Goal: Task Accomplishment & Management: Manage account settings

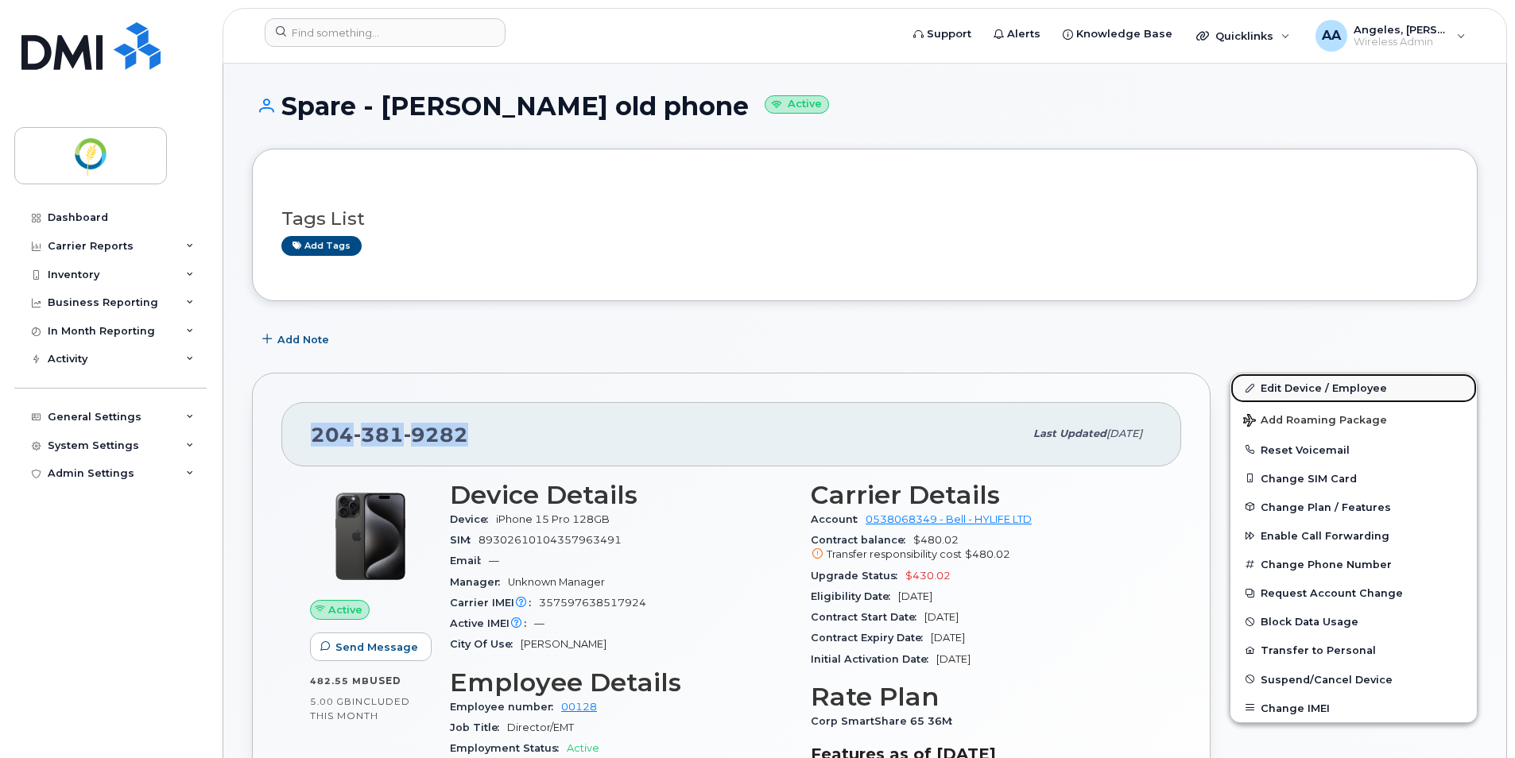
click at [1307, 391] on link "Edit Device / Employee" at bounding box center [1353, 388] width 246 height 29
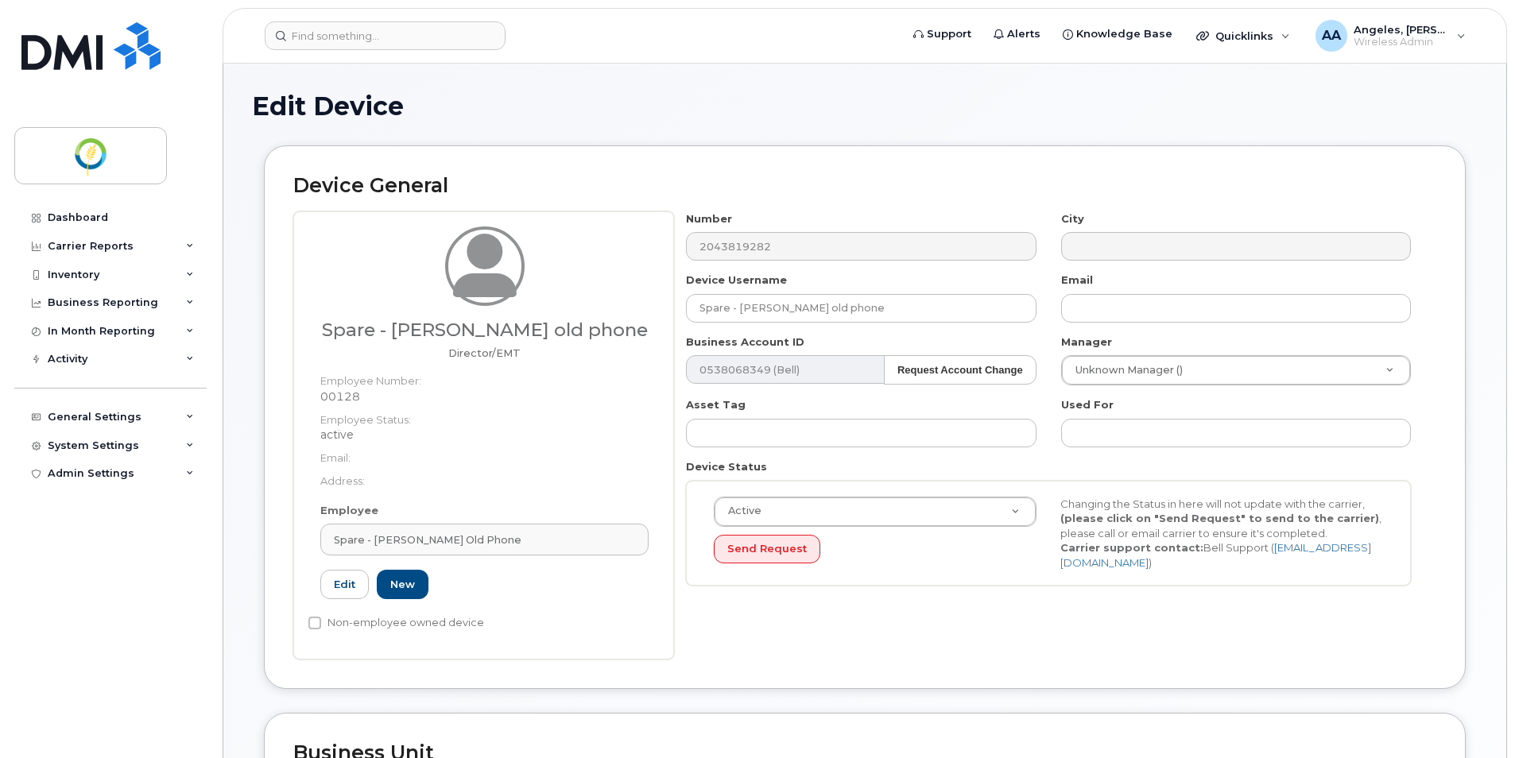
select select "29336448"
select select "33428699"
select select "29507924"
drag, startPoint x: 900, startPoint y: 304, endPoint x: 594, endPoint y: 305, distance: 306.0
click at [594, 305] on div "Spare - Hiroyuki Kuratani's old phone Director/EMT Employee Number: 00128 Emplo…" at bounding box center [864, 435] width 1143 height 448
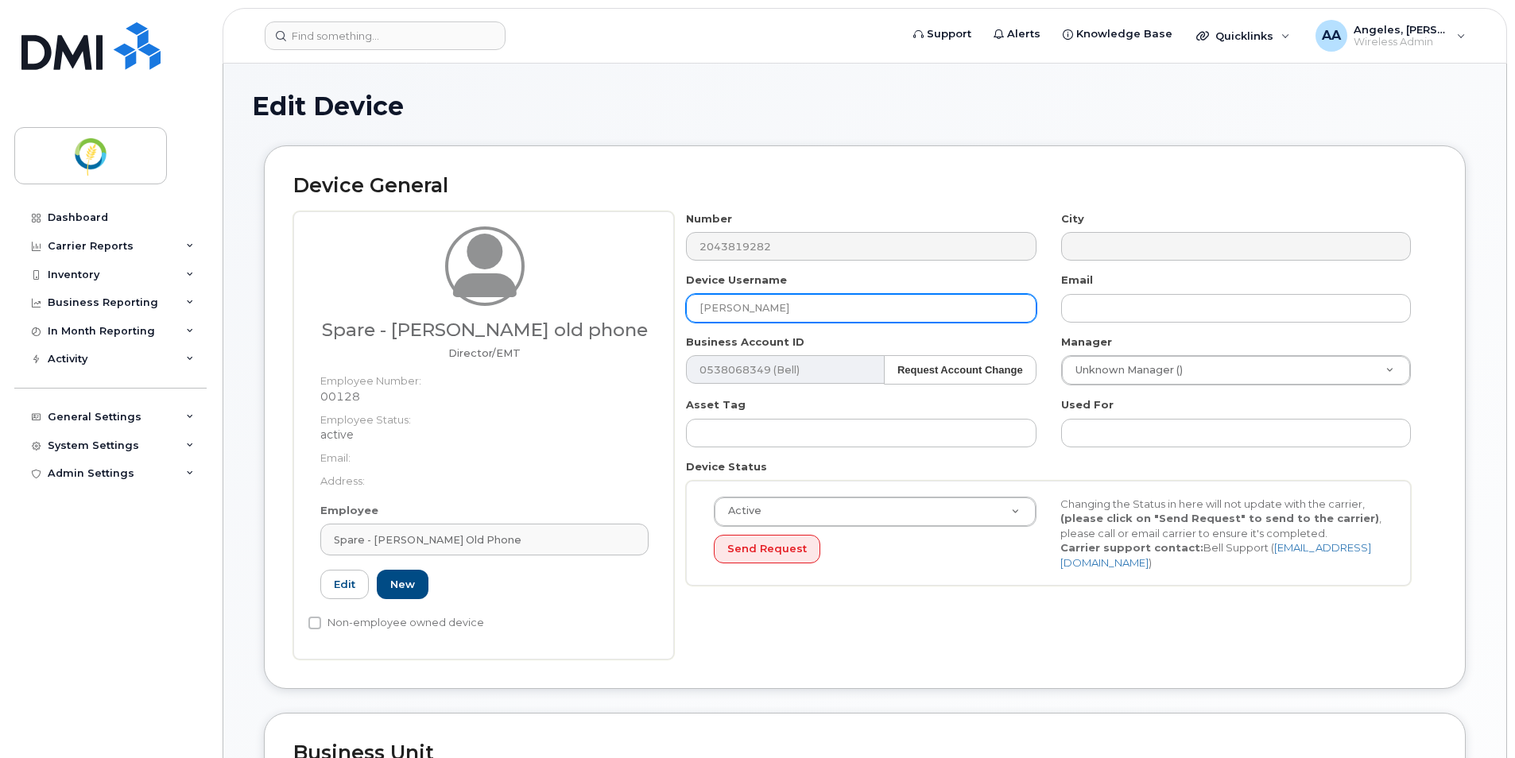
type input "[PERSON_NAME]"
drag, startPoint x: 693, startPoint y: 303, endPoint x: 650, endPoint y: 308, distance: 43.3
click at [650, 308] on div "Spare - Hiroyuki Kuratani's old phone Director/EMT Employee Number: 00128 Emplo…" at bounding box center [864, 435] width 1143 height 448
click at [339, 599] on link "Edit" at bounding box center [344, 584] width 48 height 29
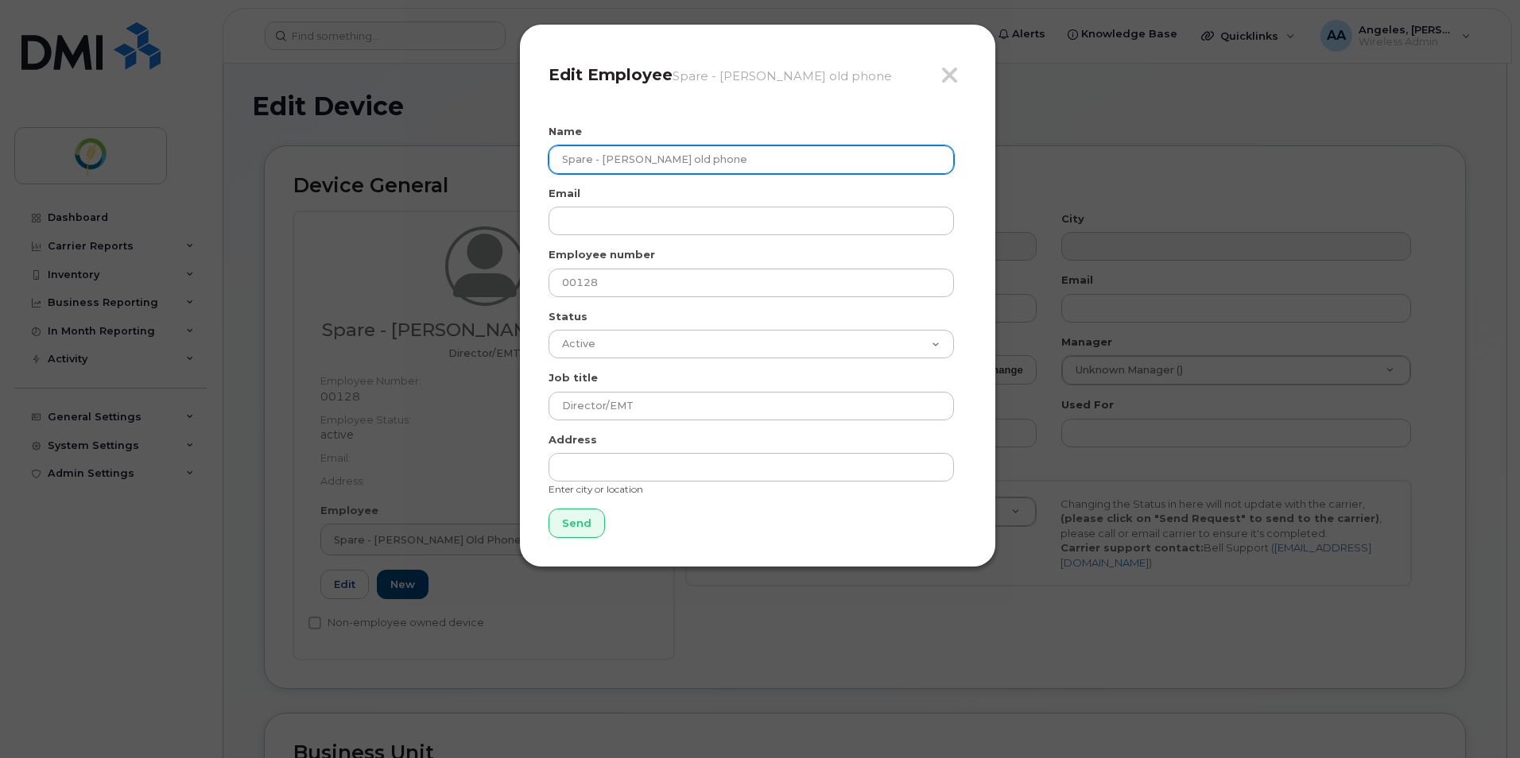
drag, startPoint x: 771, startPoint y: 157, endPoint x: 489, endPoint y: 168, distance: 282.4
click at [489, 167] on div "Close Edit Employee Spare - Hiroyuki Kuratani's old phone Name Spare - Hiroyuki…" at bounding box center [760, 379] width 1520 height 758
paste input "[PERSON_NAME]"
type input "[PERSON_NAME]"
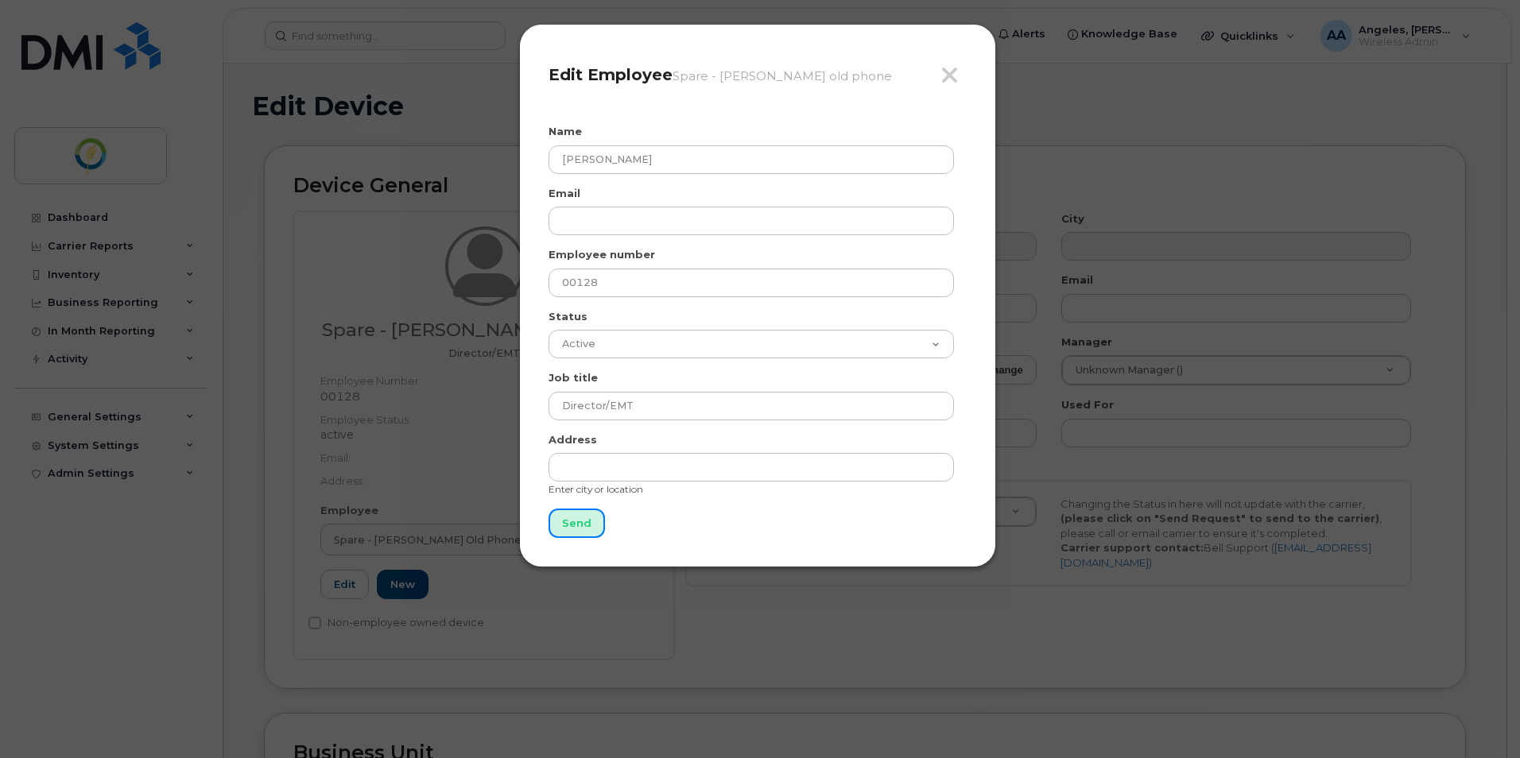
click at [581, 520] on input "Send" at bounding box center [576, 523] width 56 height 29
type input "Send"
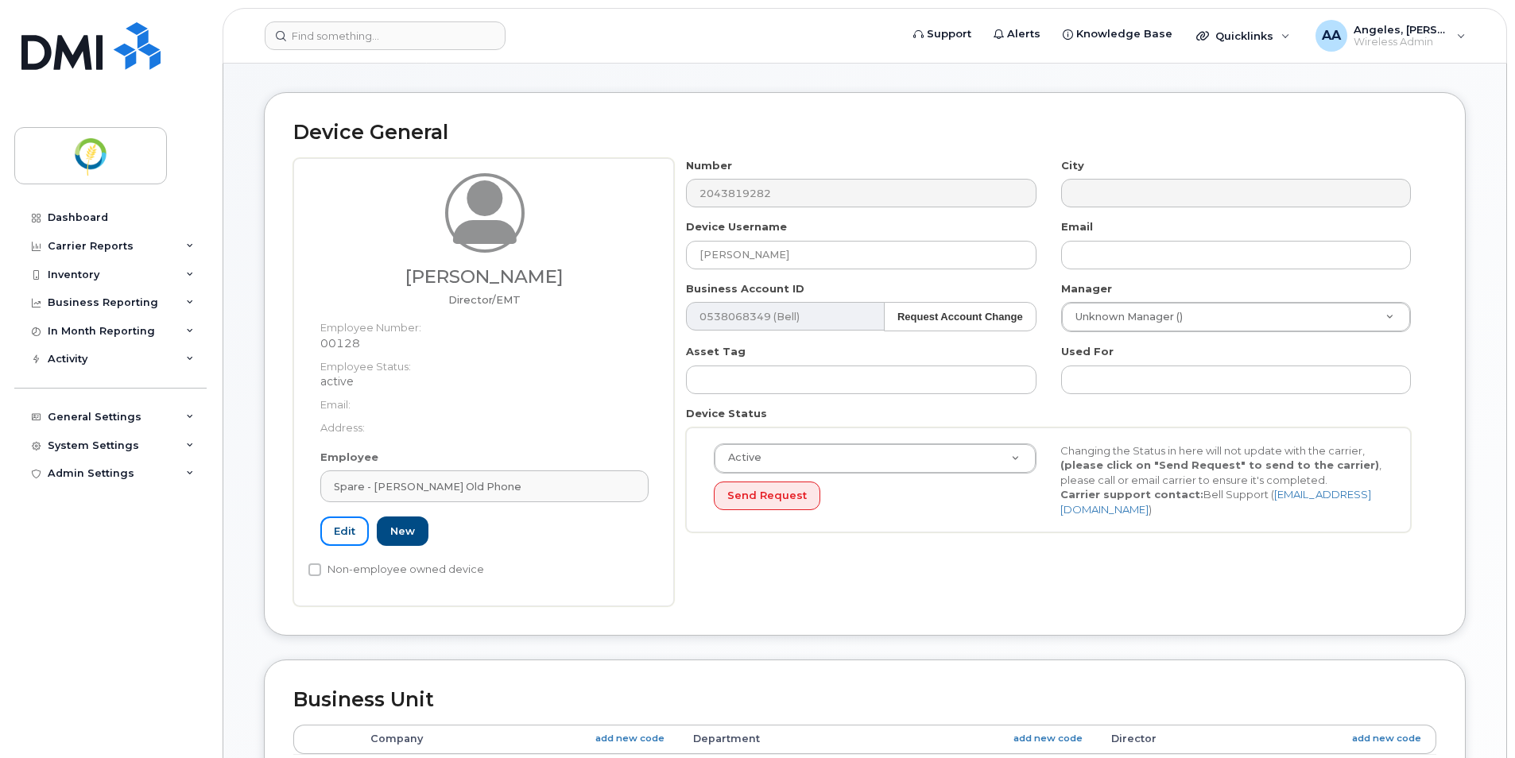
scroll to position [79, 0]
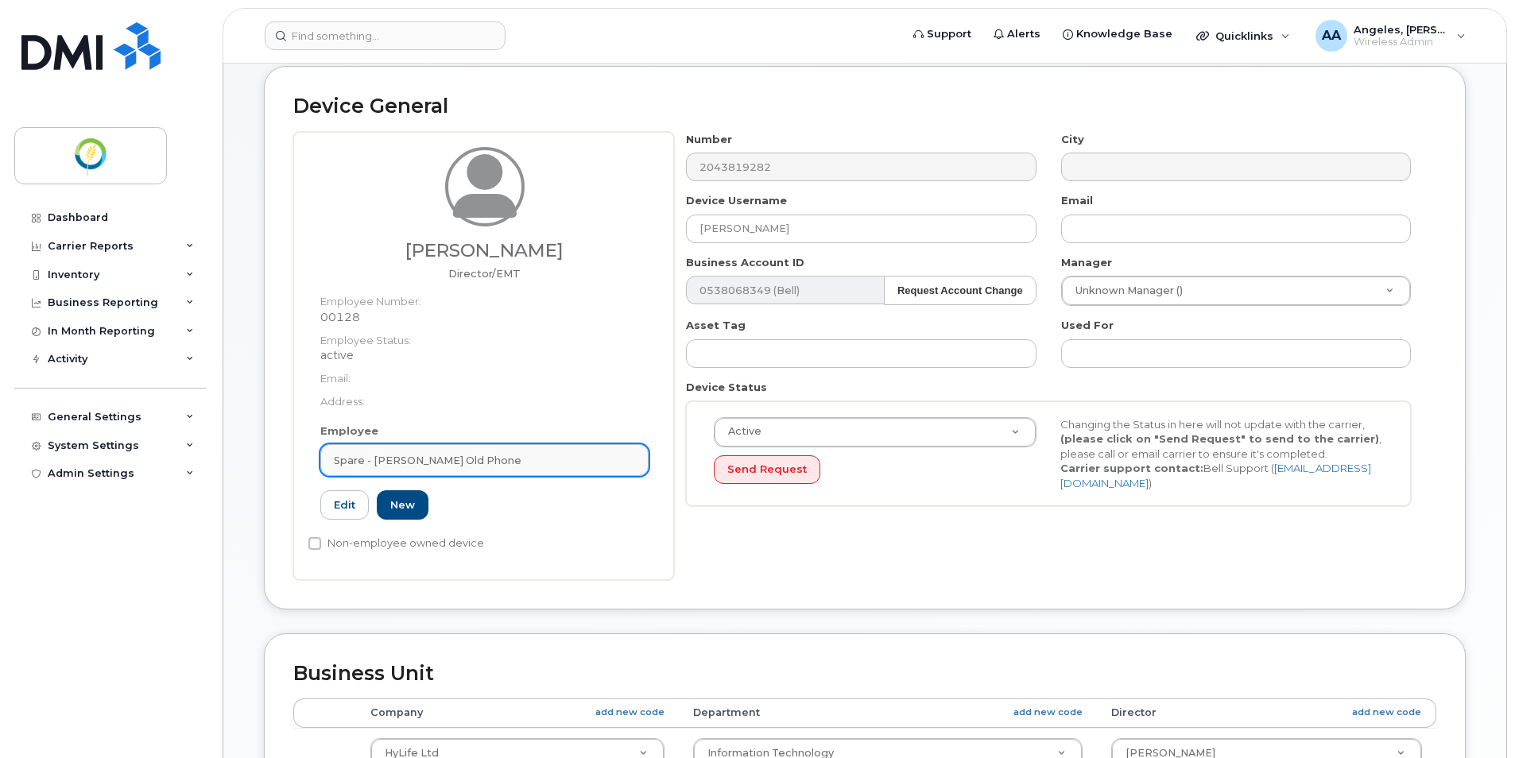
click at [412, 469] on link "Spare - [PERSON_NAME] old phone" at bounding box center [484, 460] width 328 height 32
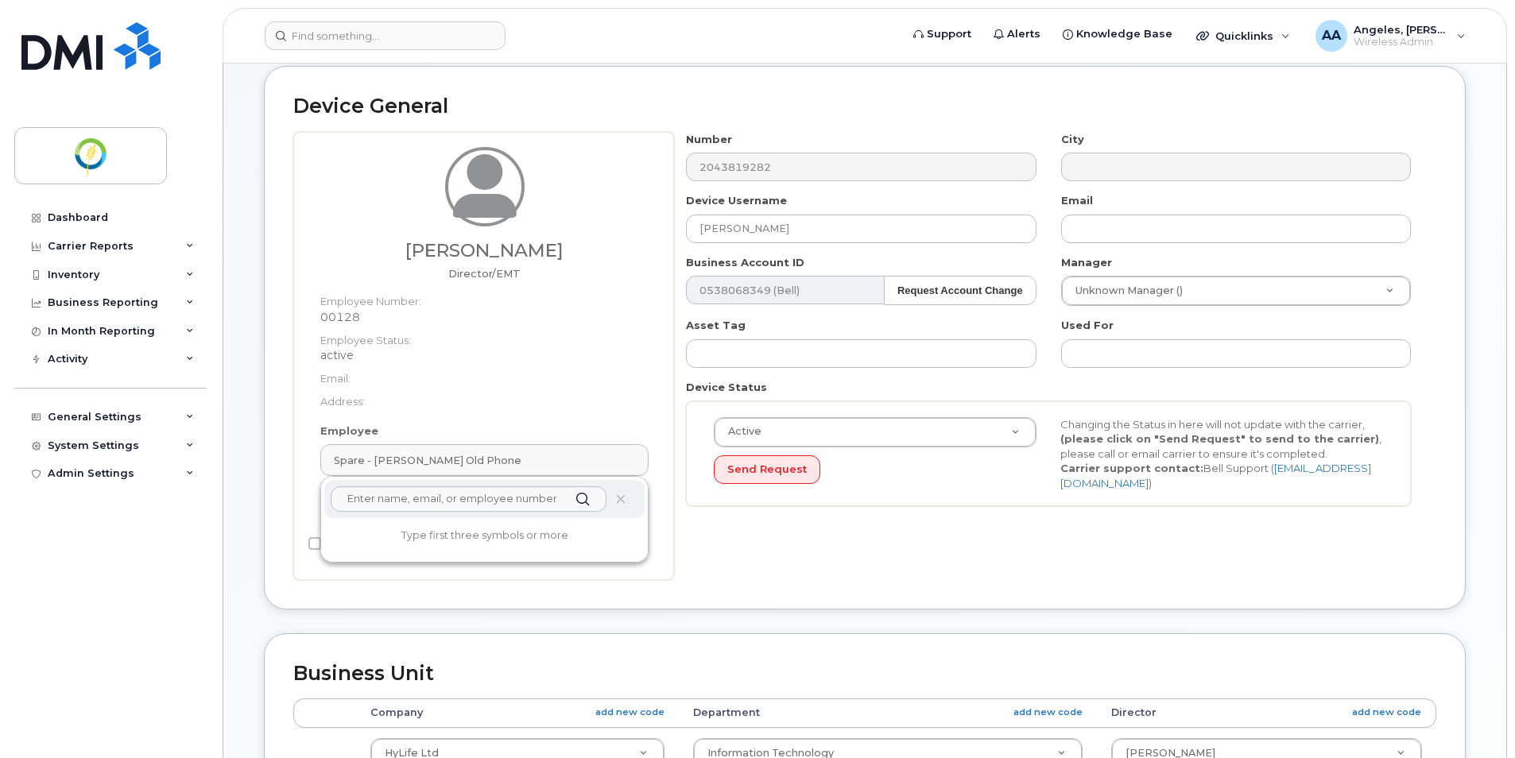
click at [420, 496] on input "text" at bounding box center [469, 498] width 276 height 25
paste input "[PERSON_NAME]"
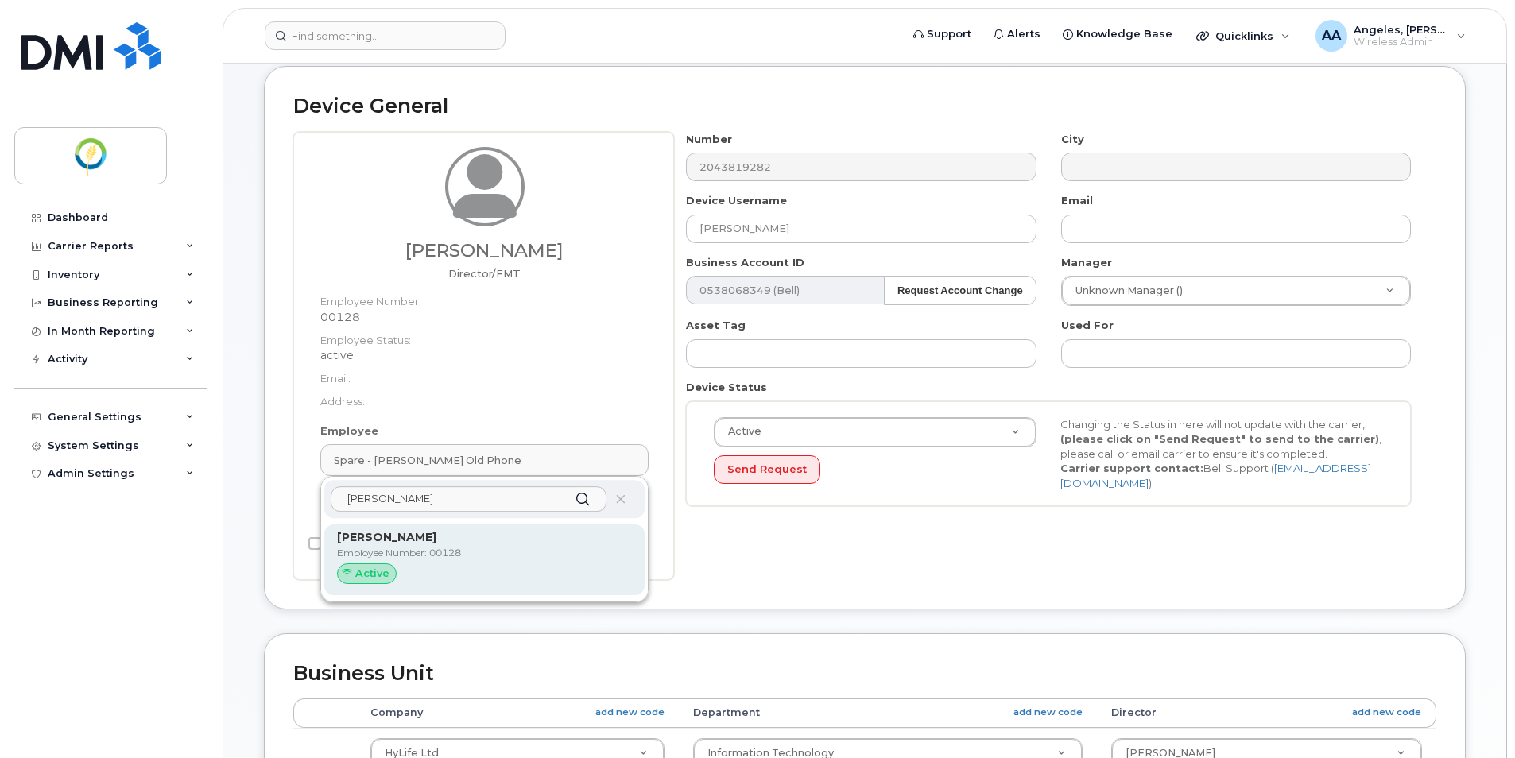
type input "[PERSON_NAME]"
click at [375, 573] on span "Active" at bounding box center [372, 573] width 34 height 15
click at [434, 549] on p "Employee Number: 00128" at bounding box center [484, 553] width 295 height 14
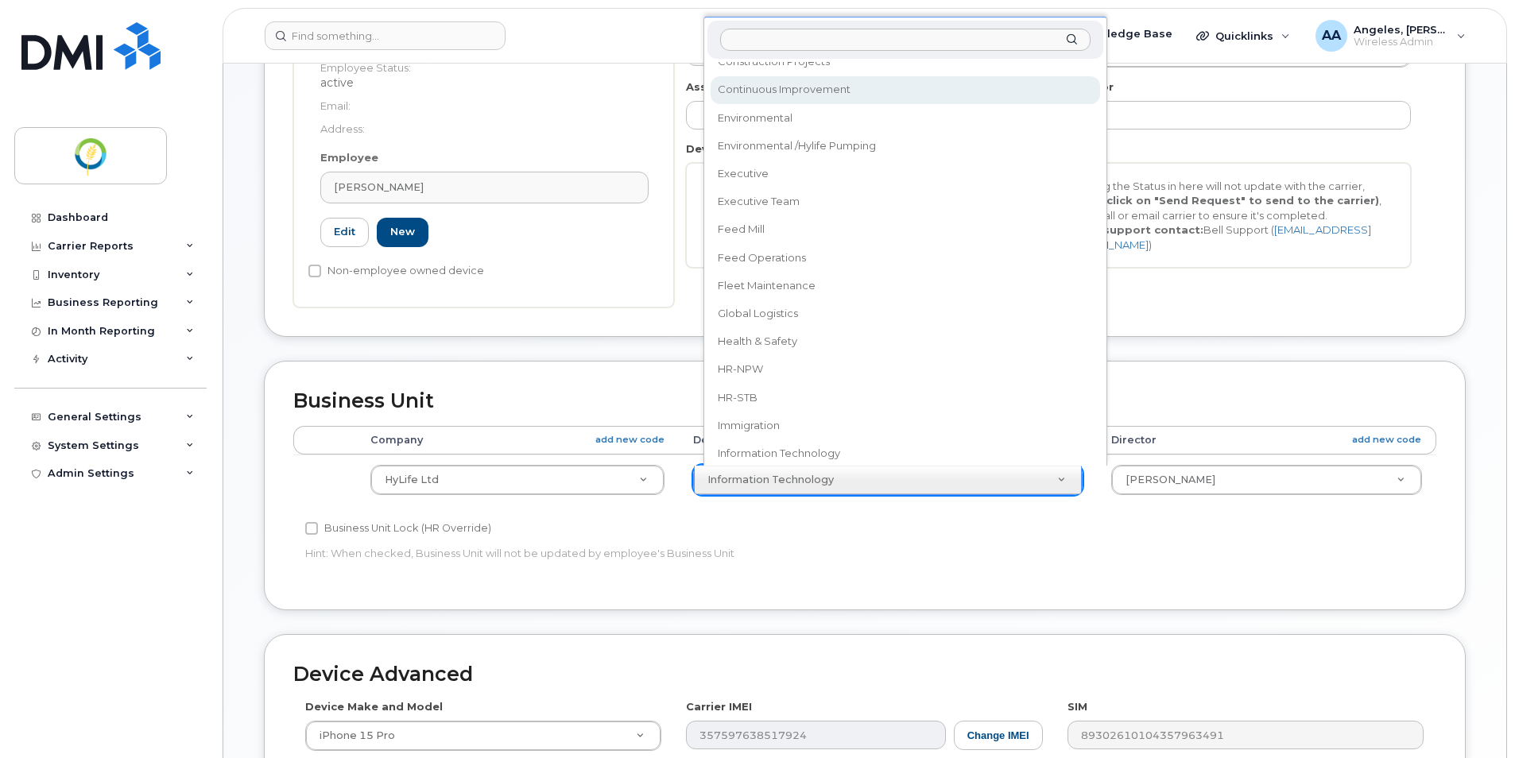
scroll to position [309, 0]
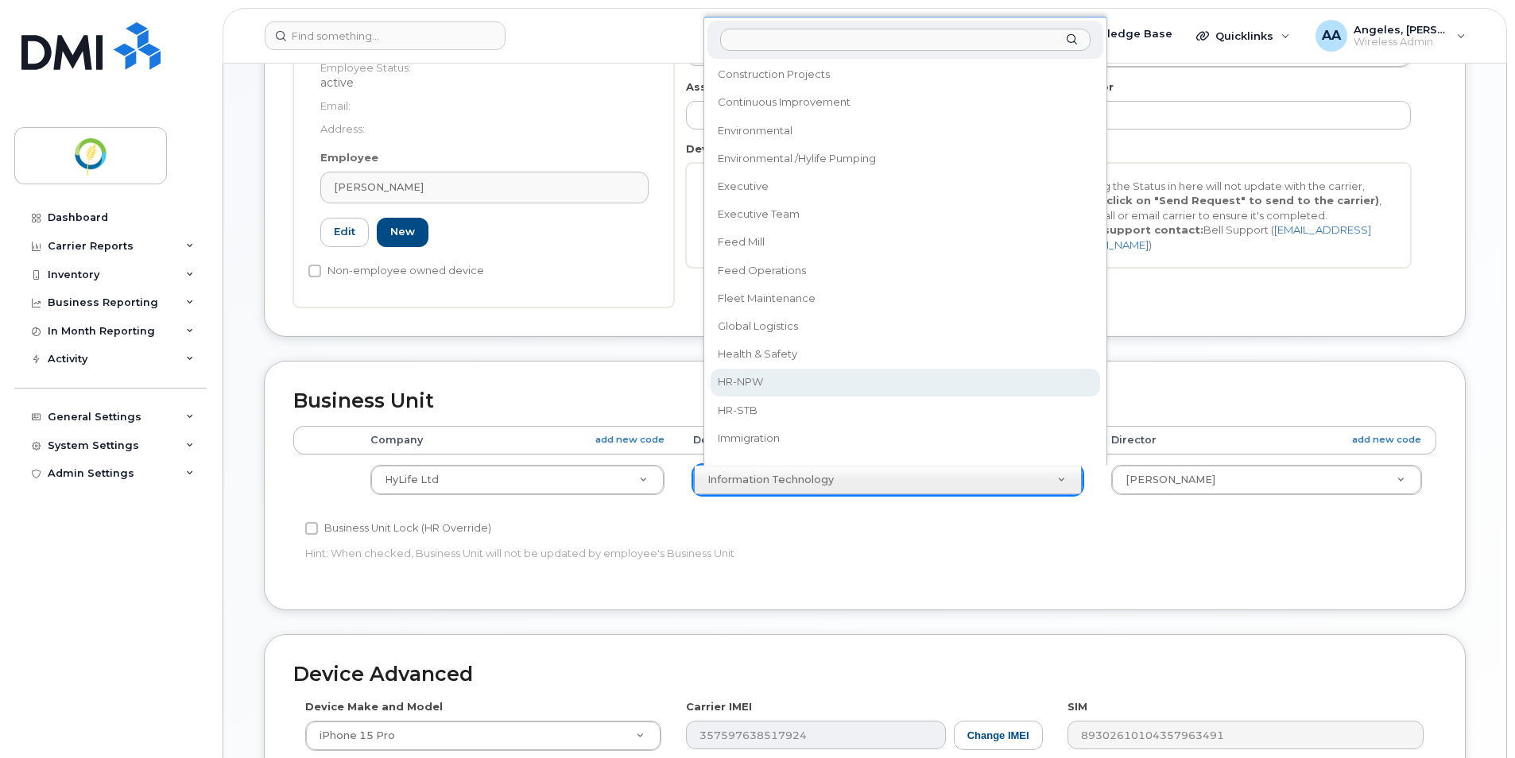
select select "29336471"
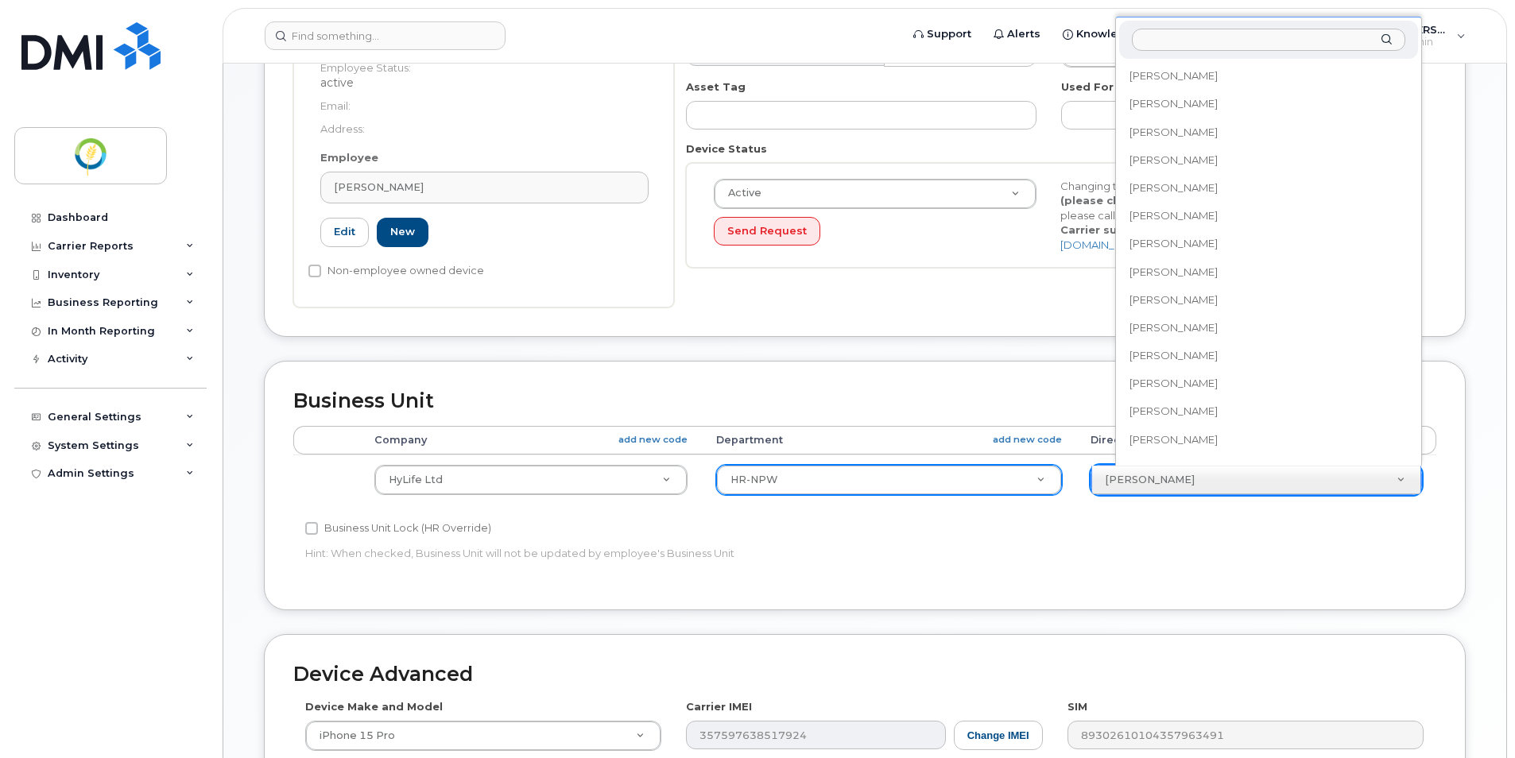
drag, startPoint x: 1201, startPoint y: 473, endPoint x: 1201, endPoint y: 486, distance: 12.7
select select "29336515"
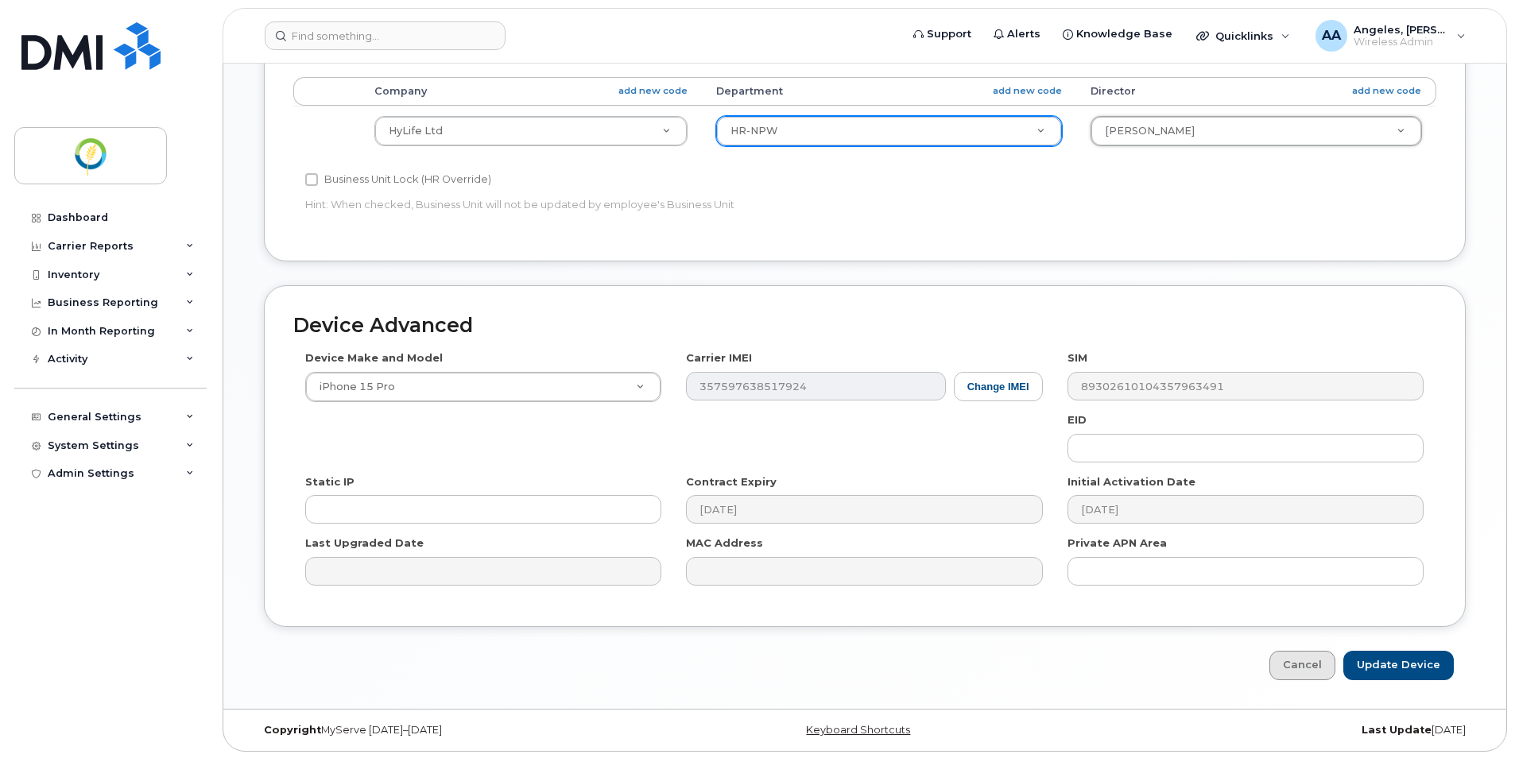
scroll to position [668, 0]
click at [1384, 663] on input "Update Device" at bounding box center [1398, 663] width 110 height 29
type input "Saving..."
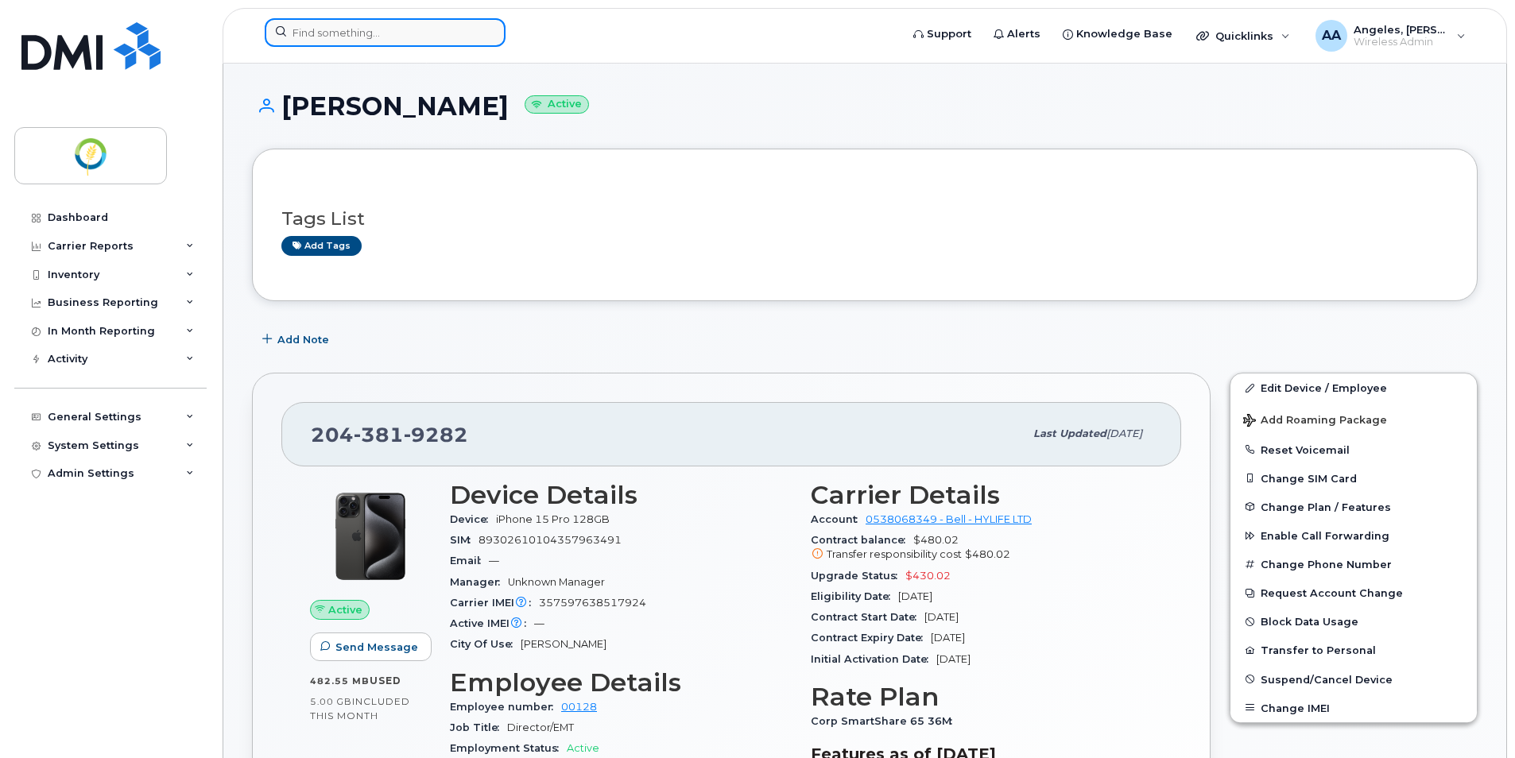
click at [415, 26] on input at bounding box center [385, 32] width 241 height 29
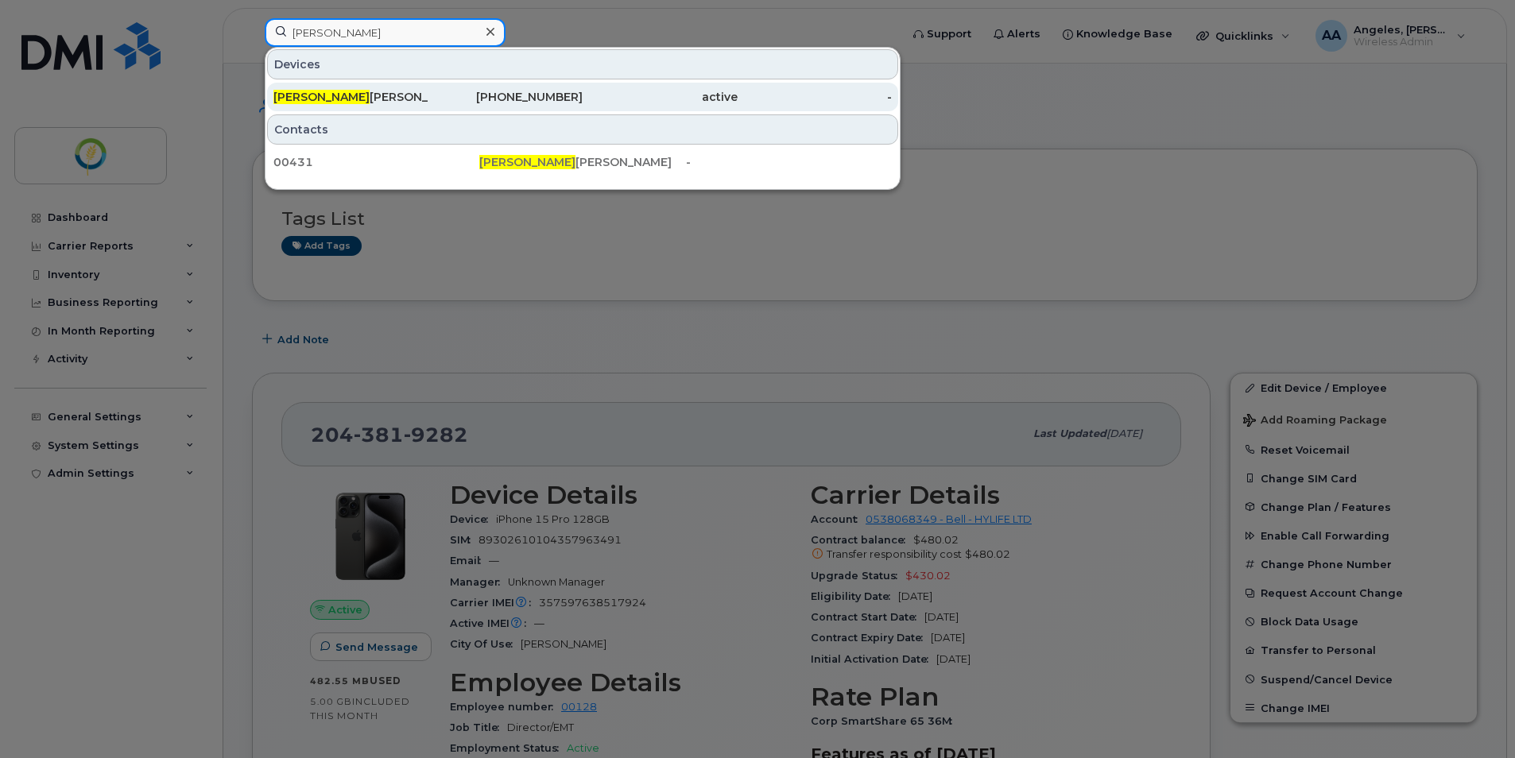
type input "[PERSON_NAME]"
click at [396, 83] on div "[PERSON_NAME]" at bounding box center [350, 97] width 155 height 29
drag, startPoint x: 383, startPoint y: 98, endPoint x: 383, endPoint y: 110, distance: 11.9
click at [383, 98] on div "[PERSON_NAME]" at bounding box center [350, 97] width 155 height 16
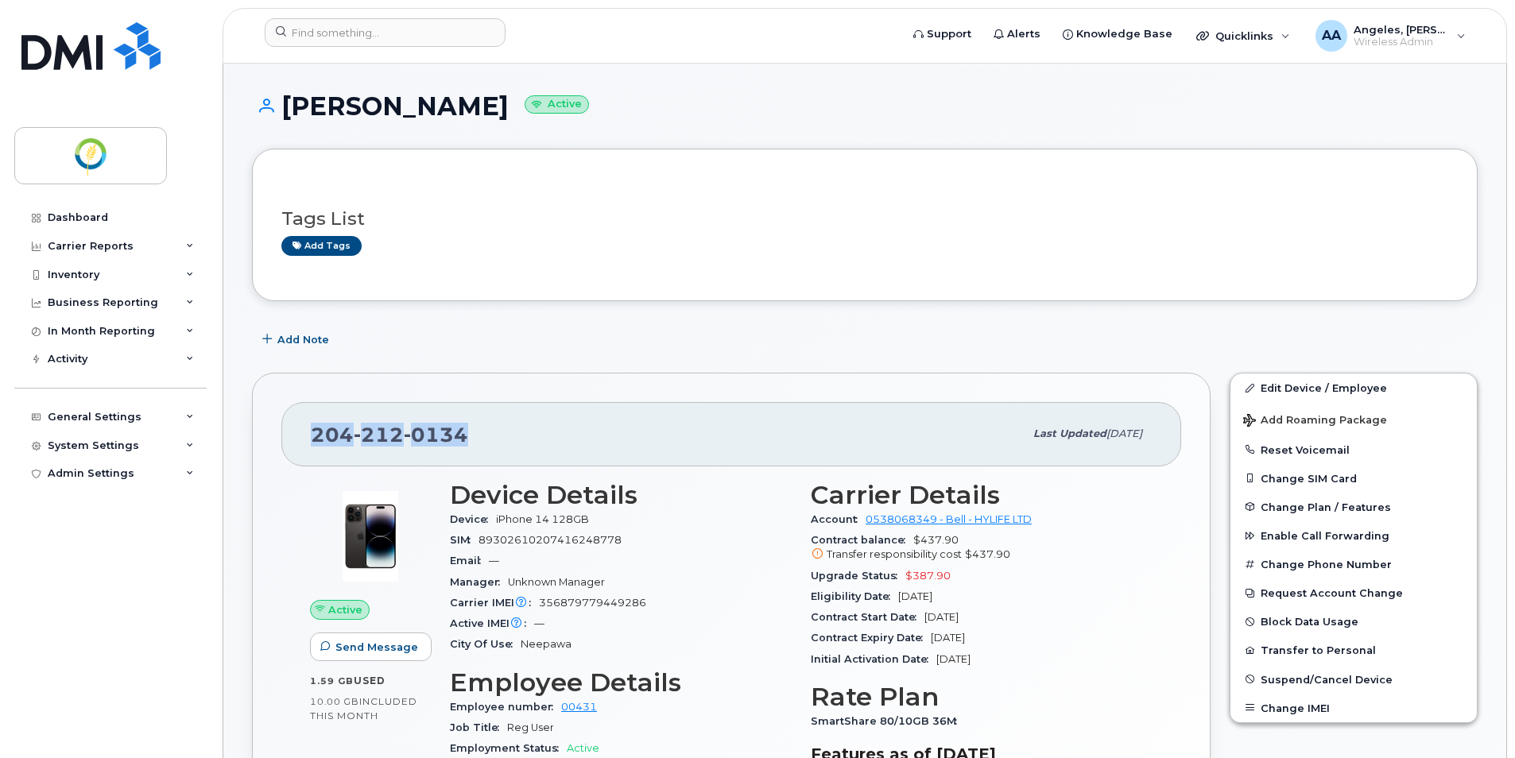
drag, startPoint x: 509, startPoint y: 447, endPoint x: 267, endPoint y: 421, distance: 243.8
click at [267, 421] on div "204 212 0134 Last updated Sep 15, 2025 Active Send Message 1.59 GB  used 10.00 …" at bounding box center [731, 685] width 959 height 625
copy span "204 212 0134"
